Goal: Task Accomplishment & Management: Use online tool/utility

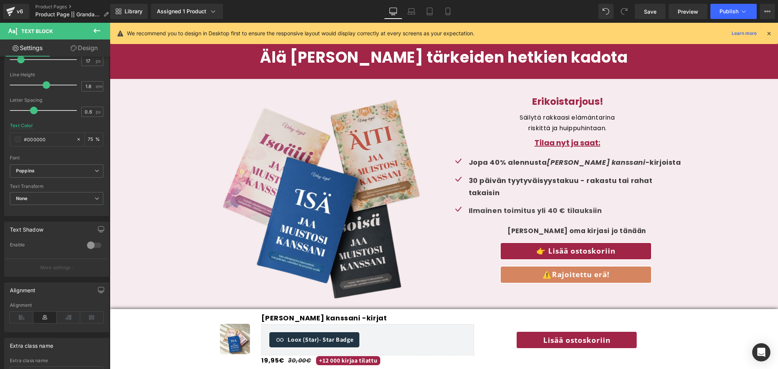
scroll to position [2067, 0]
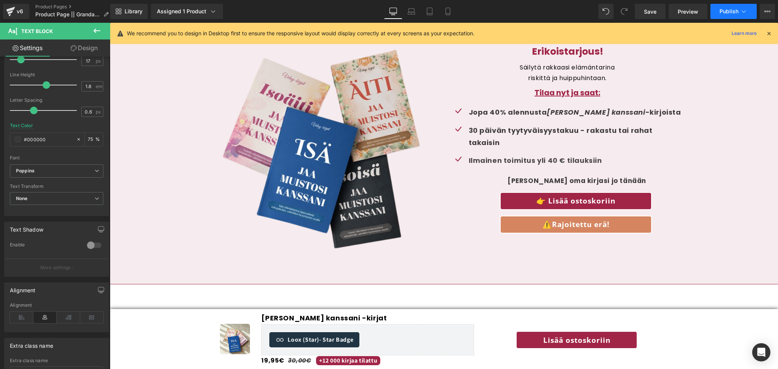
click at [740, 14] on icon at bounding box center [744, 12] width 8 height 8
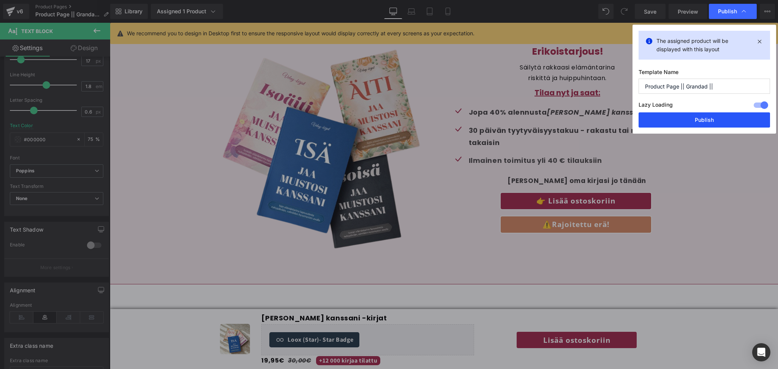
click at [674, 121] on button "Publish" at bounding box center [704, 119] width 131 height 15
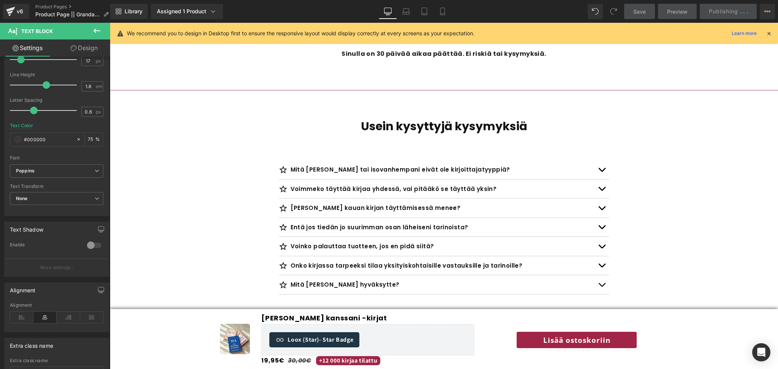
scroll to position [2529, 0]
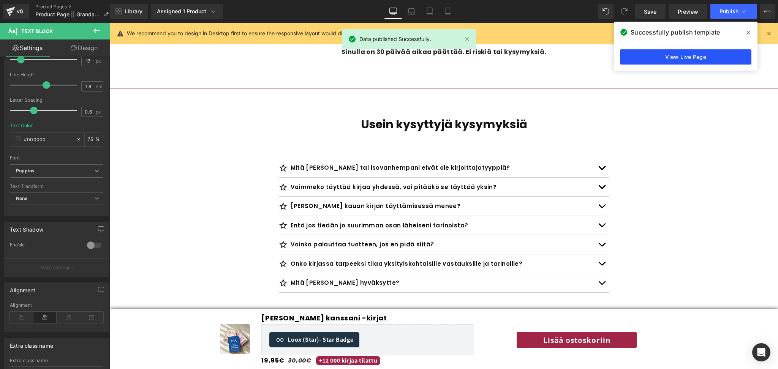
click at [661, 55] on link "View Live Page" at bounding box center [685, 56] width 131 height 15
